Goal: Task Accomplishment & Management: Use online tool/utility

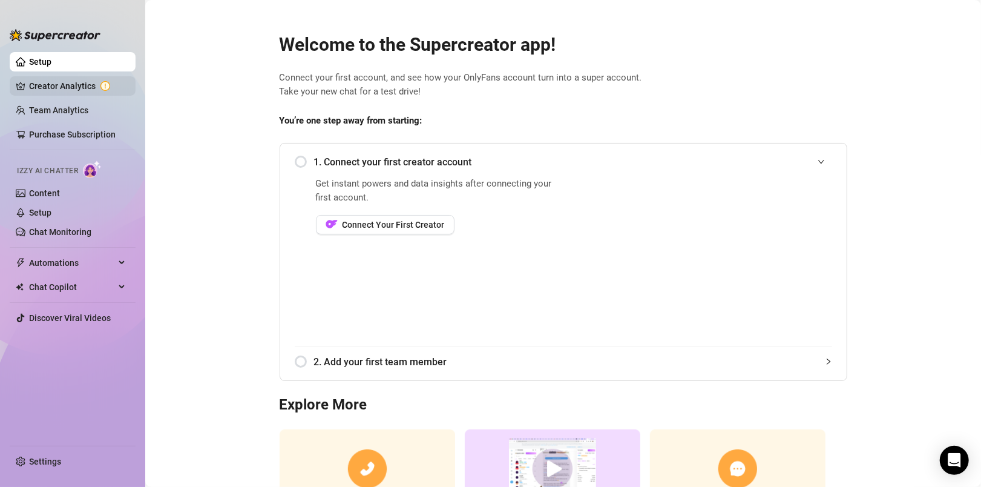
click at [78, 88] on link "Creator Analytics" at bounding box center [77, 85] width 97 height 19
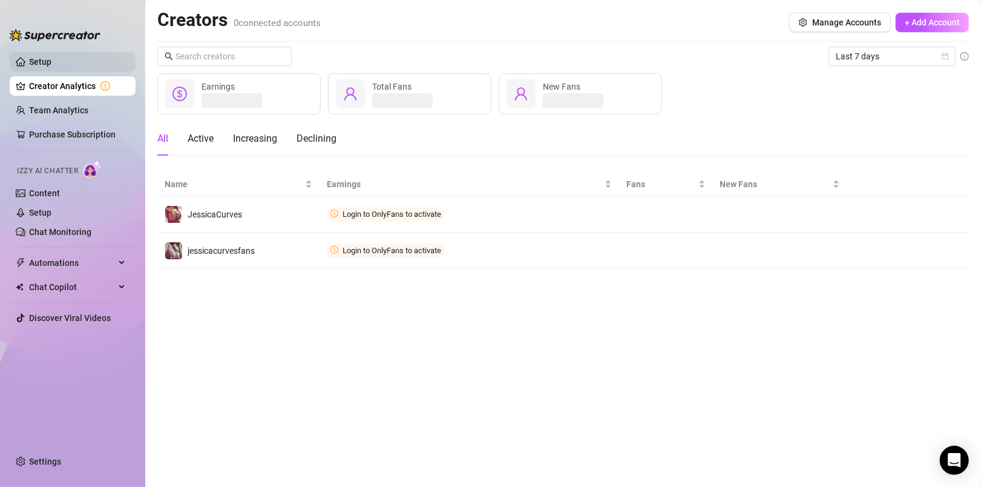
click at [51, 64] on link "Setup" at bounding box center [40, 62] width 22 height 10
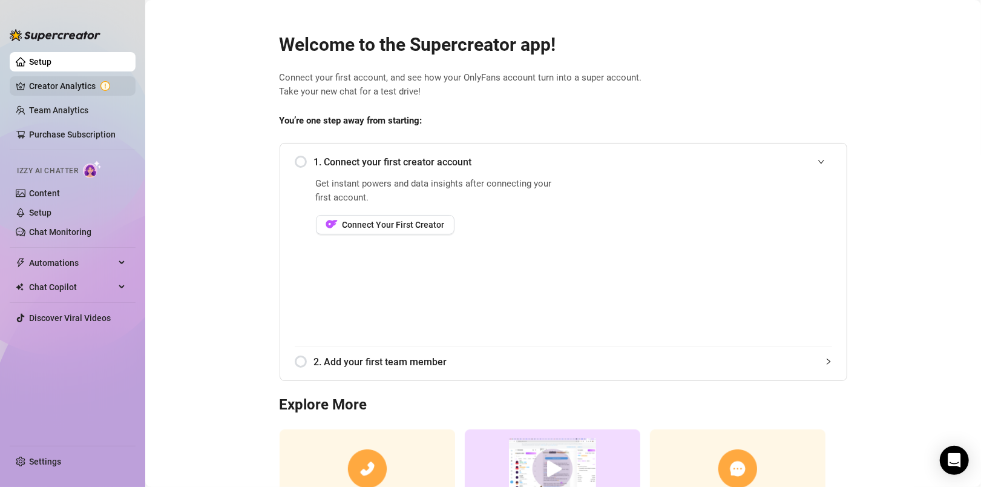
click at [68, 86] on link "Creator Analytics" at bounding box center [77, 85] width 97 height 19
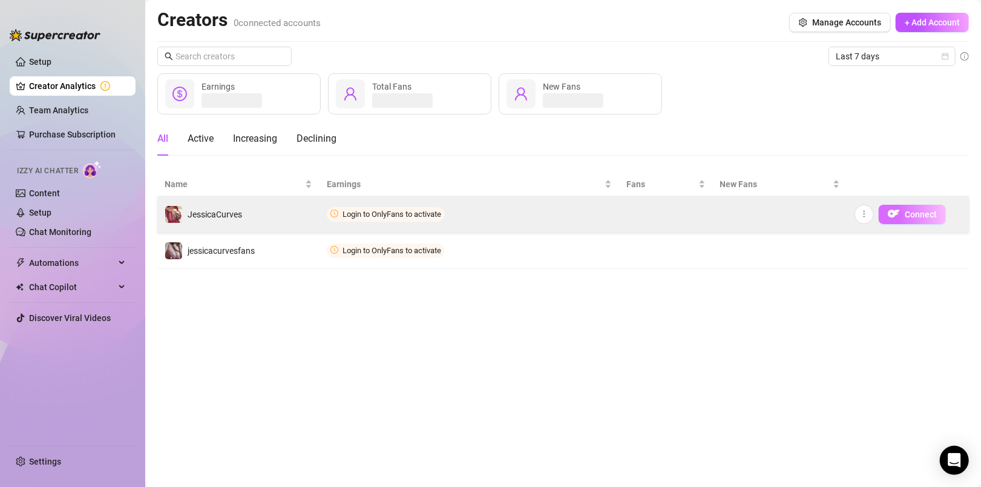
click at [912, 213] on span "Connect" at bounding box center [921, 214] width 32 height 10
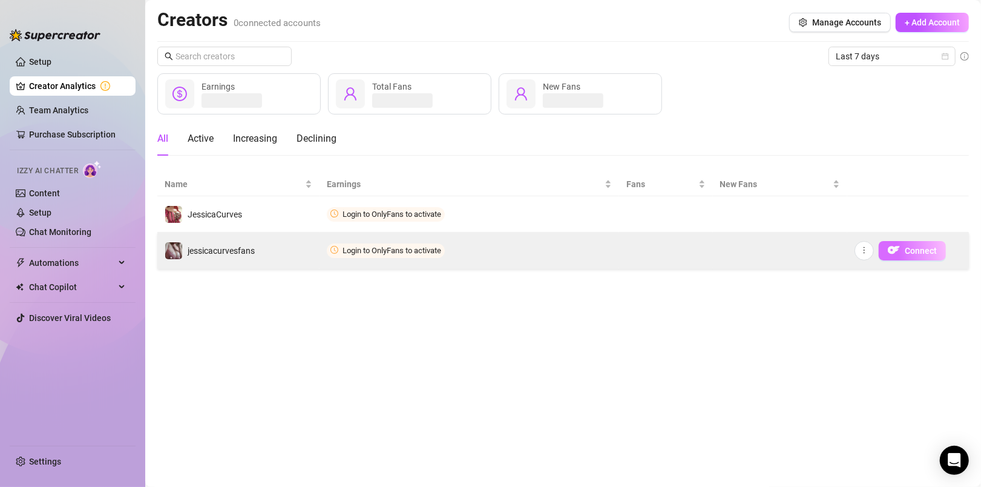
click at [919, 248] on span "Connect" at bounding box center [921, 251] width 32 height 10
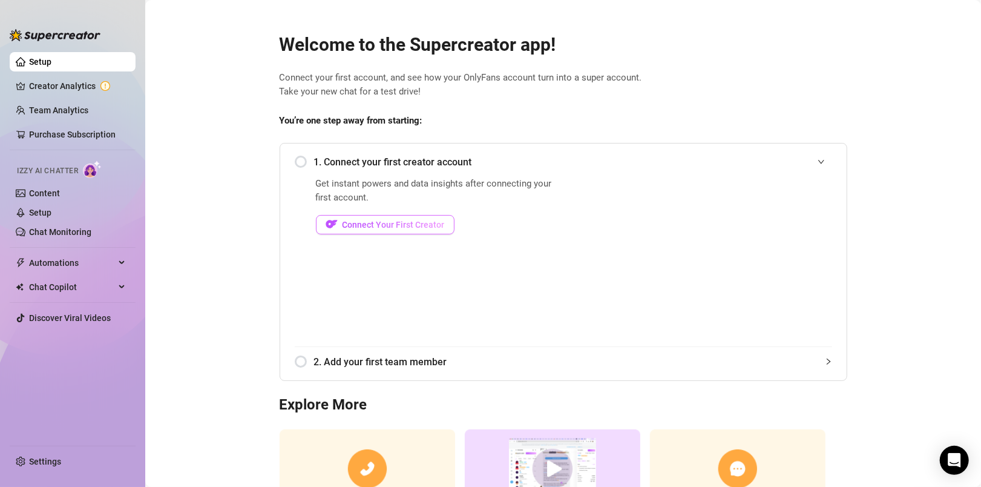
click at [421, 224] on span "Connect Your First Creator" at bounding box center [394, 225] width 102 height 10
click at [372, 226] on span "Connect Your First Creator" at bounding box center [394, 225] width 102 height 10
